Goal: Task Accomplishment & Management: Use online tool/utility

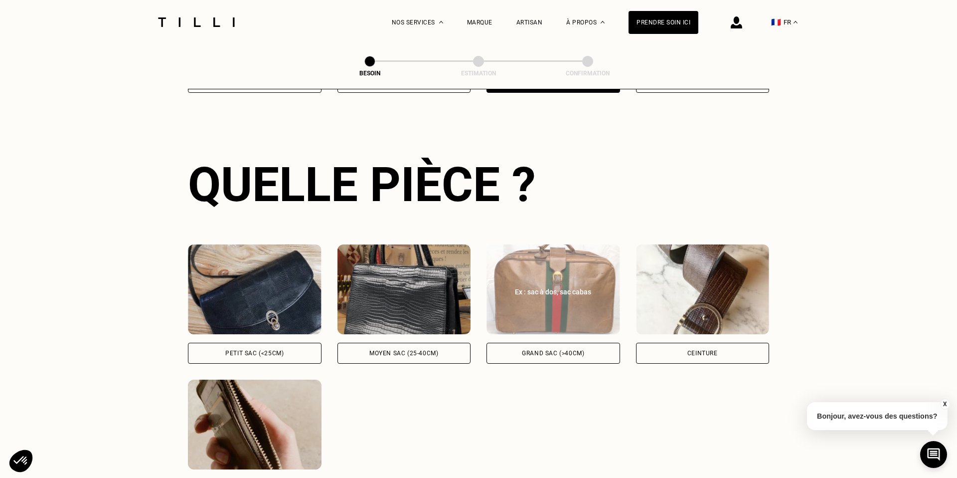
scroll to position [325, 0]
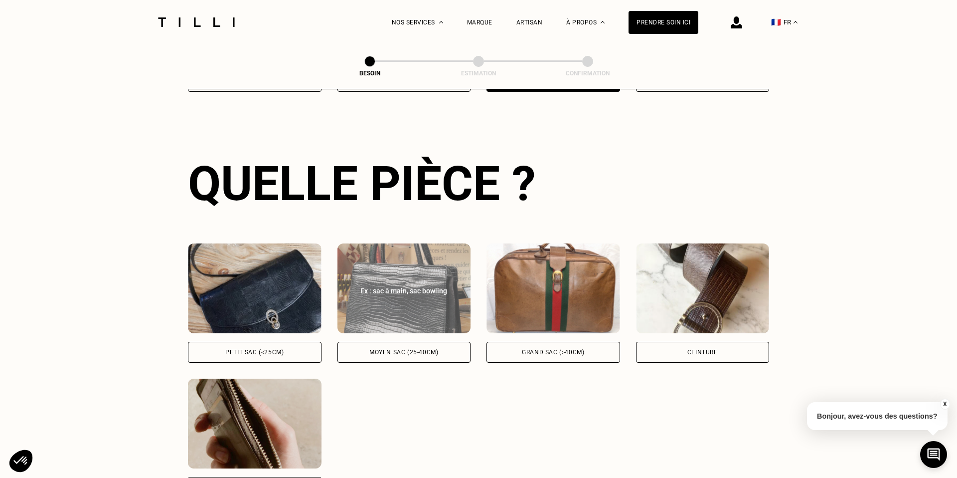
click at [421, 349] on div "Moyen sac (25-40cm)" at bounding box center [403, 352] width 69 height 6
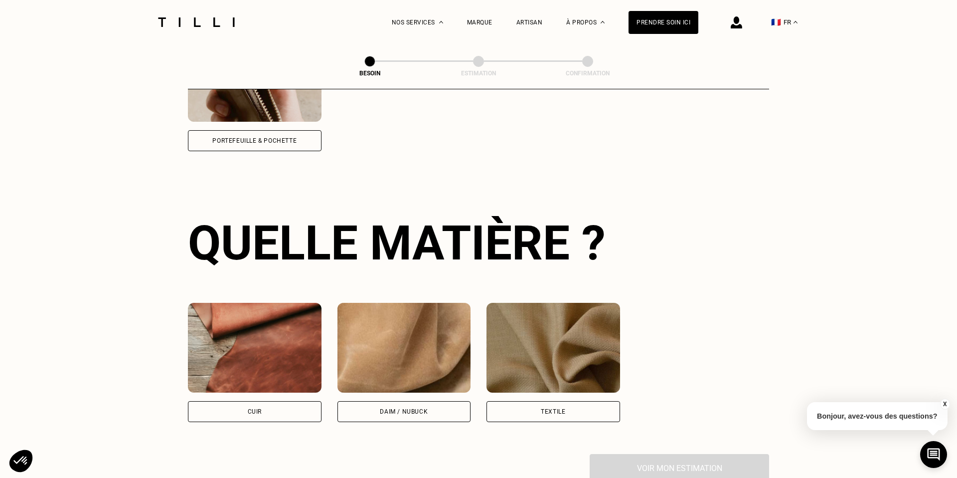
scroll to position [731, 0]
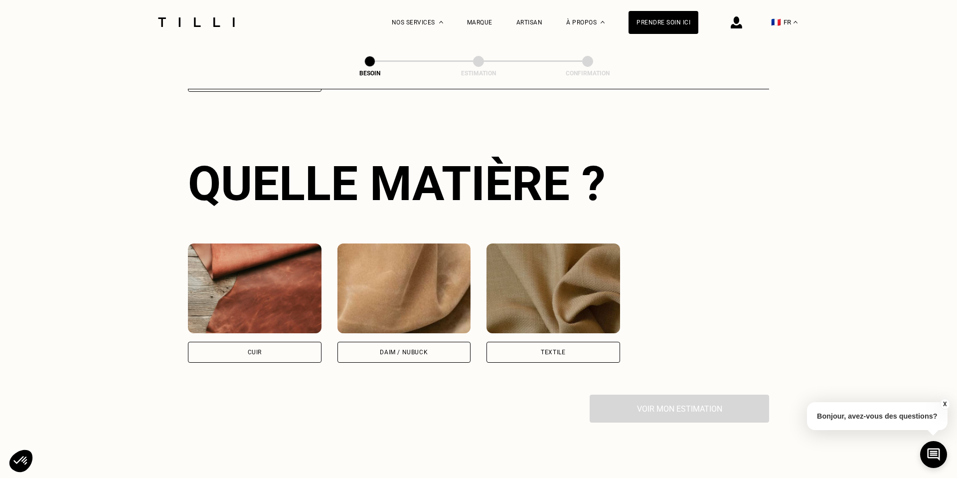
click at [280, 342] on div "Cuir" at bounding box center [255, 352] width 134 height 21
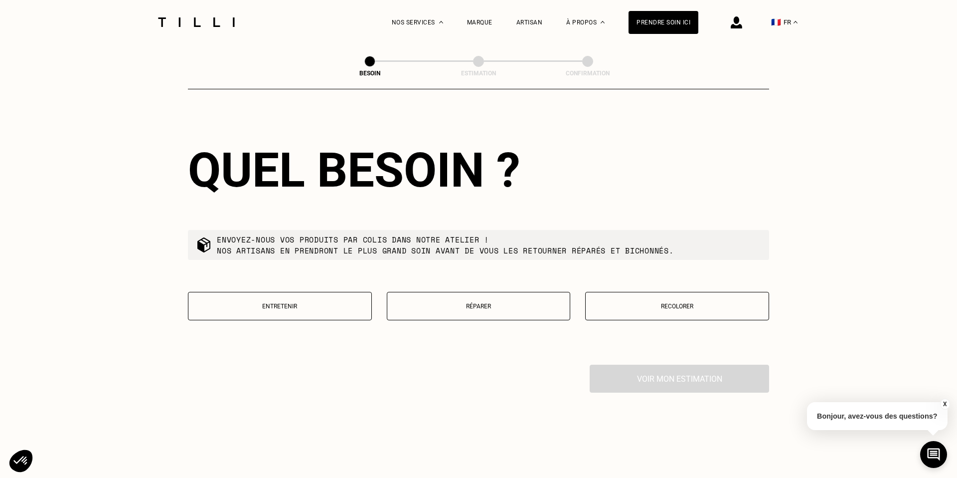
scroll to position [1016, 0]
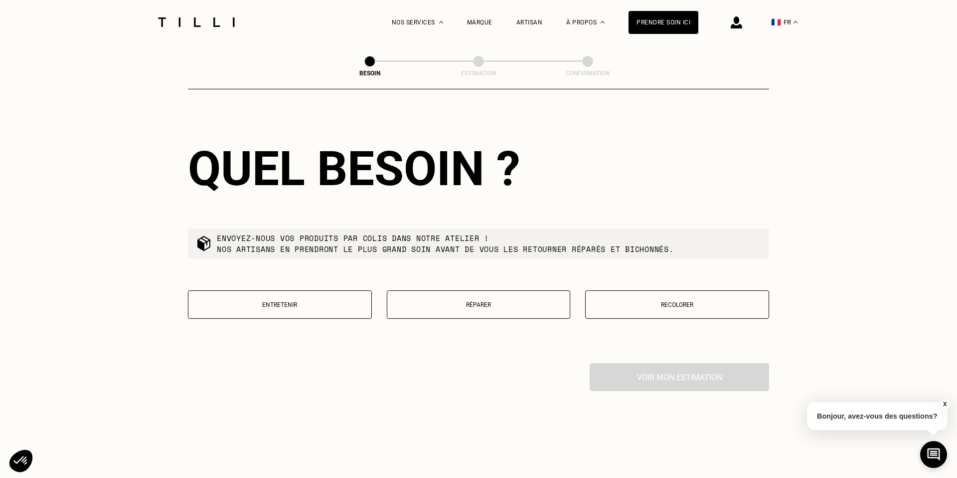
click at [542, 301] on p "Réparer" at bounding box center [478, 304] width 173 height 7
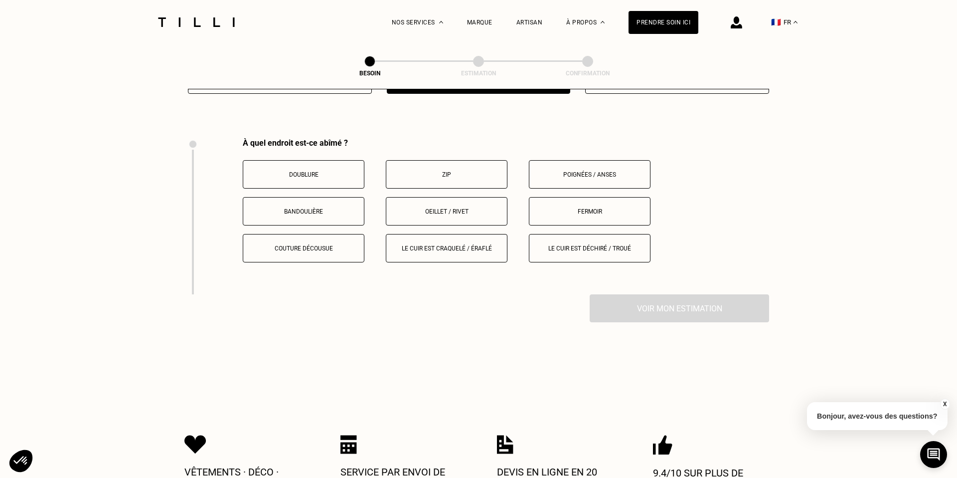
scroll to position [1256, 0]
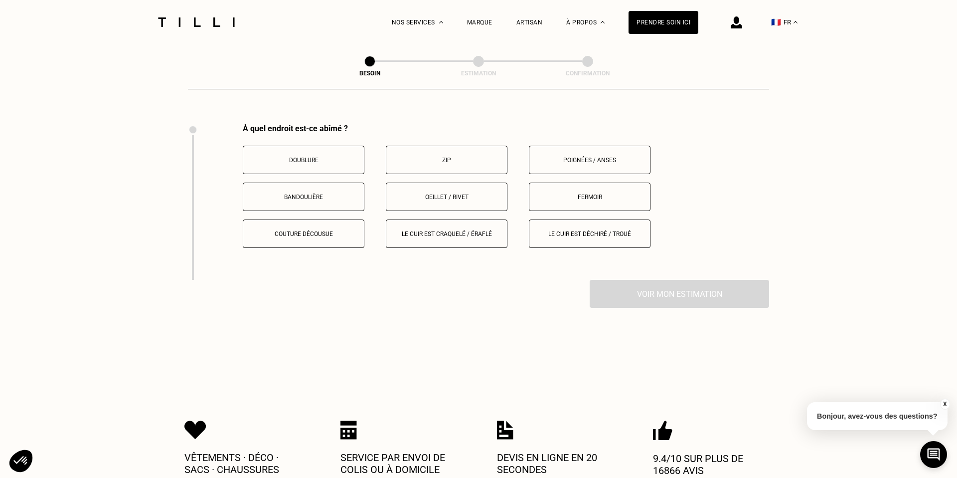
click at [320, 152] on button "Doublure" at bounding box center [304, 160] width 122 height 28
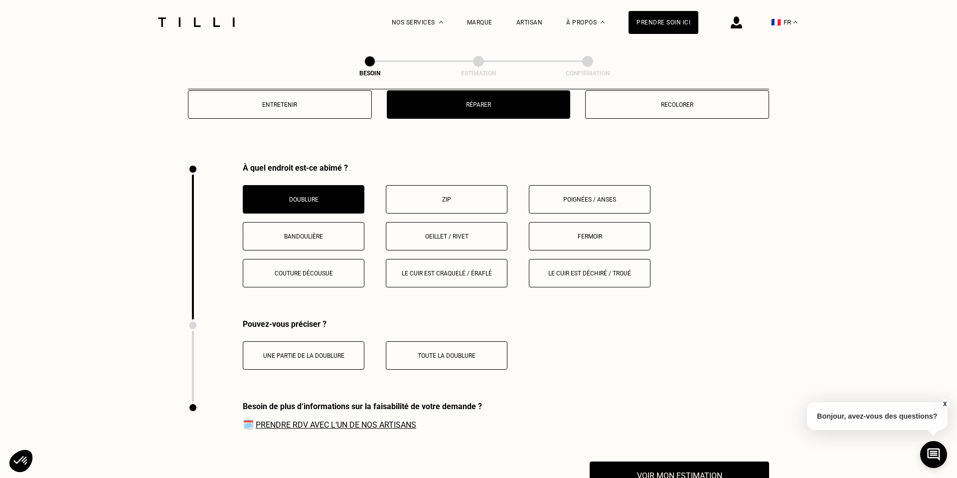
scroll to position [1206, 0]
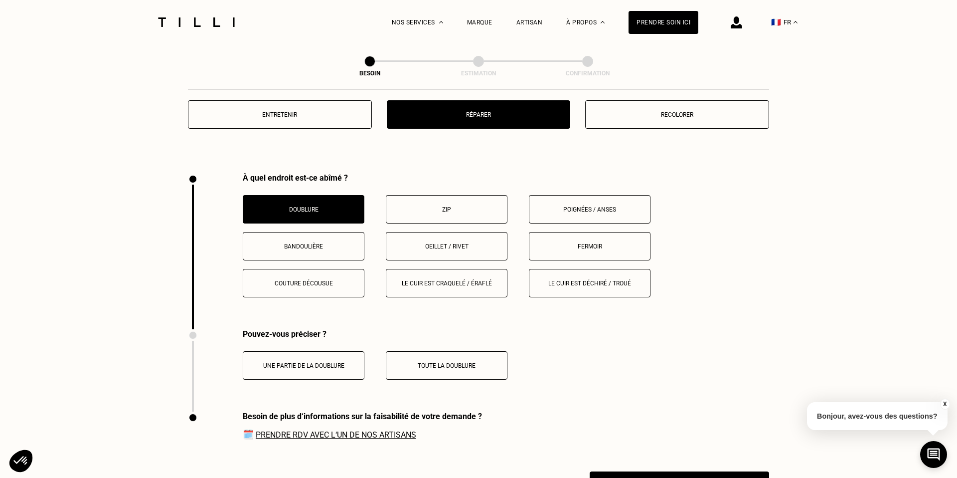
click at [582, 195] on button "Poignées / anses" at bounding box center [590, 209] width 122 height 28
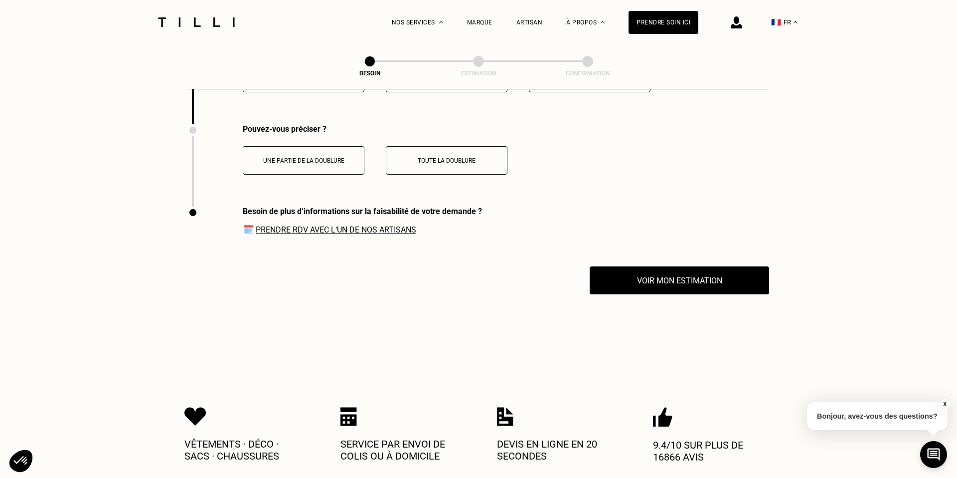
scroll to position [1412, 0]
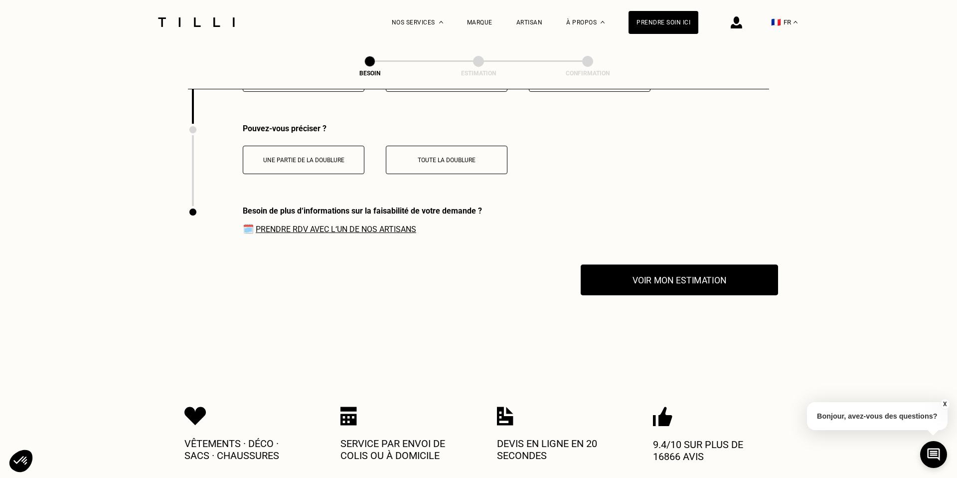
click at [657, 265] on button "Voir mon estimation" at bounding box center [679, 279] width 197 height 31
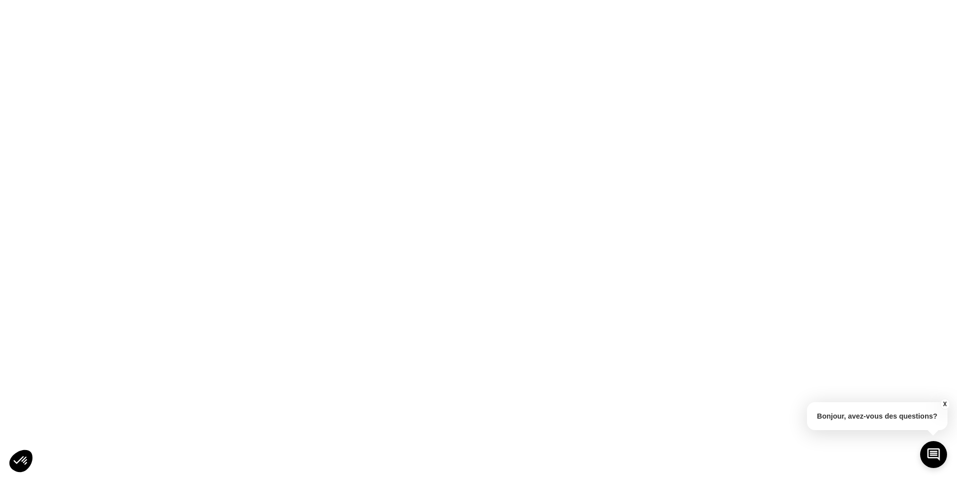
scroll to position [0, 0]
